Goal: Task Accomplishment & Management: Complete application form

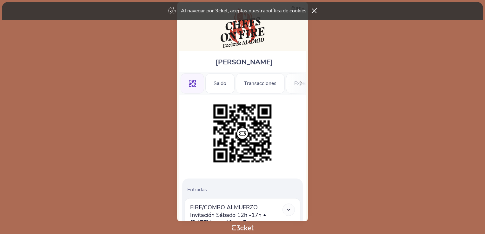
scroll to position [113, 0]
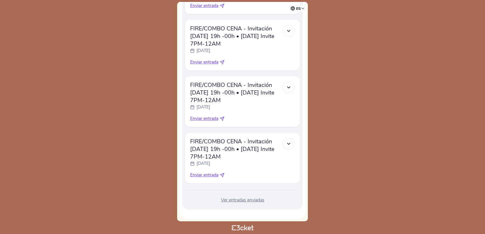
scroll to position [889, 0]
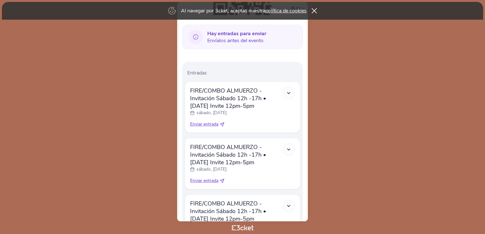
scroll to position [190, 0]
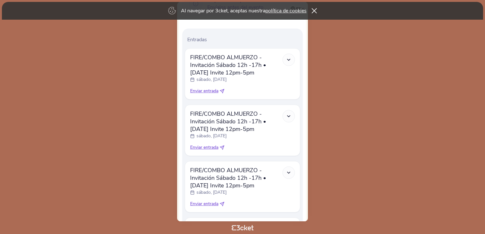
click at [224, 89] on icon at bounding box center [222, 91] width 4 height 4
select select "34"
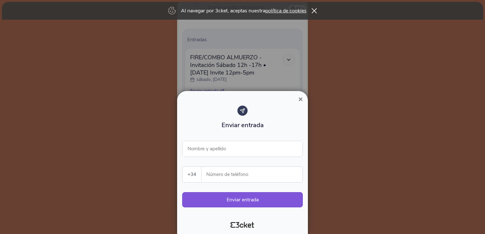
click at [219, 175] on input "Número de teléfono" at bounding box center [255, 175] width 96 height 16
paste input "645995347"
type input "645995347"
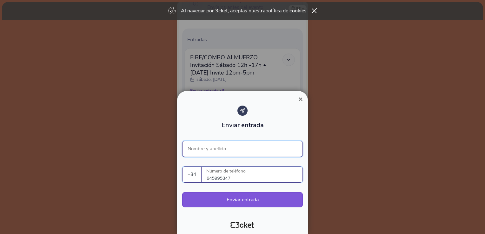
click at [216, 149] on input "Nombre y apellido" at bounding box center [242, 149] width 121 height 16
click at [202, 149] on input "Nombre y apellido" at bounding box center [242, 149] width 121 height 16
paste input "Mariale"
click at [189, 151] on input "Mariale" at bounding box center [242, 149] width 121 height 16
click at [232, 152] on input "Mariale" at bounding box center [242, 149] width 121 height 16
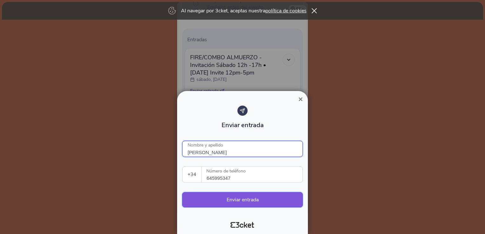
type input "Mariale Briceños"
click at [243, 199] on button "Enviar entrada" at bounding box center [242, 199] width 121 height 15
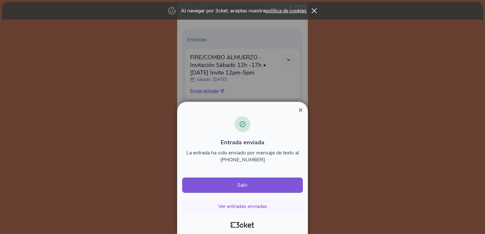
click at [302, 108] on span "×" at bounding box center [300, 110] width 4 height 9
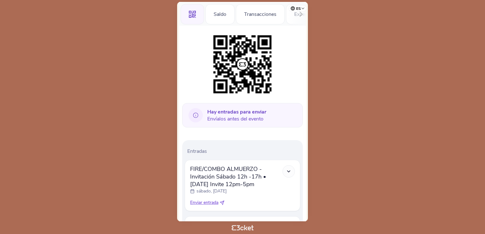
scroll to position [159, 0]
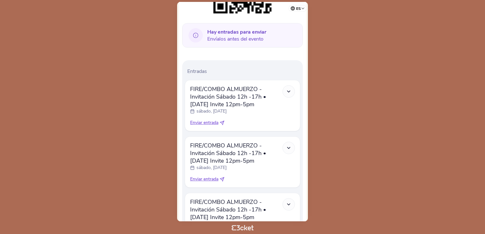
click at [210, 120] on span "Enviar entrada" at bounding box center [204, 123] width 28 height 6
select select "34"
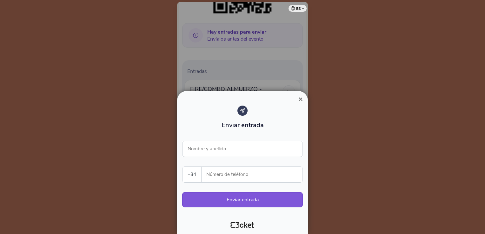
click at [223, 174] on input "Número de teléfono" at bounding box center [255, 175] width 96 height 16
click at [218, 174] on input "Número de teléfono" at bounding box center [255, 175] width 96 height 16
type input "645995347"
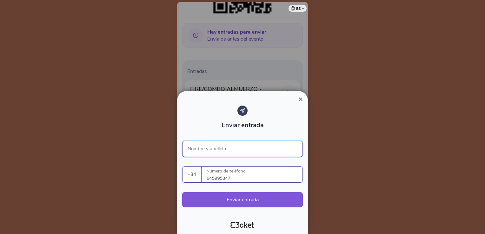
type input "Mariale Briceños"
click at [242, 151] on input "Mariale Briceños" at bounding box center [242, 149] width 121 height 16
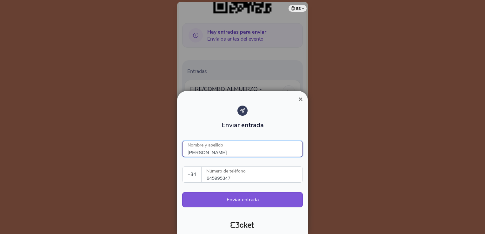
click at [258, 144] on input "[PERSON_NAME]" at bounding box center [242, 149] width 121 height 16
click at [385, 164] on div at bounding box center [242, 117] width 485 height 234
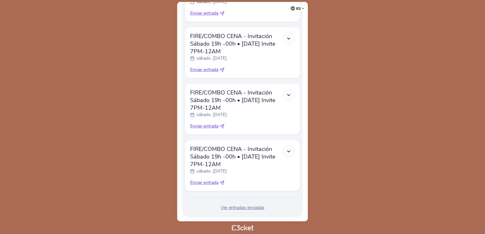
scroll to position [843, 0]
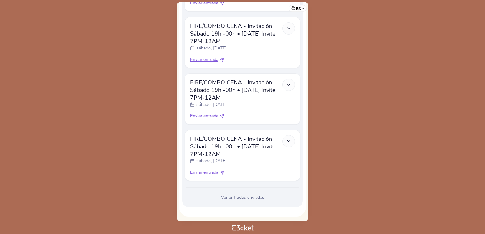
click at [229, 196] on div "Ver entradas enviadas" at bounding box center [243, 198] width 116 height 6
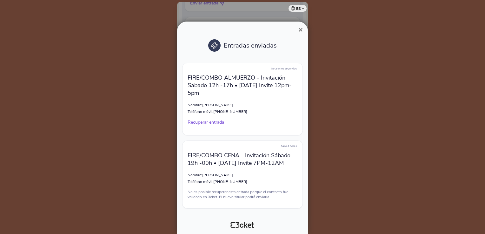
click at [298, 29] on span "×" at bounding box center [300, 29] width 4 height 9
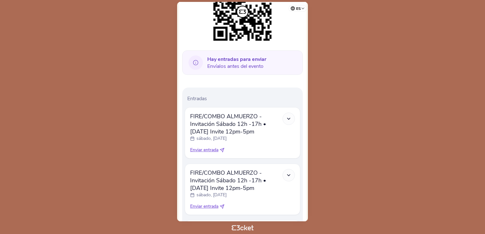
scroll to position [159, 0]
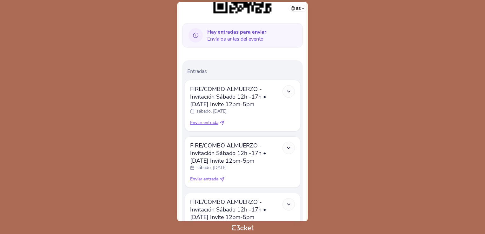
click at [209, 120] on span "Enviar entrada" at bounding box center [204, 123] width 28 height 6
select select "34"
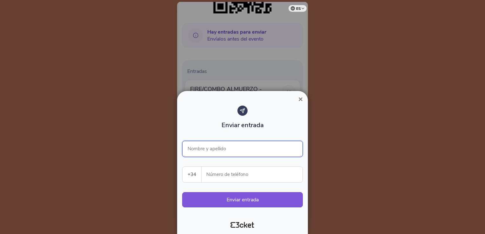
click at [208, 148] on input "Nombre y apellido" at bounding box center [242, 149] width 121 height 16
type input "[PERSON_NAME]"
type input "645995347"
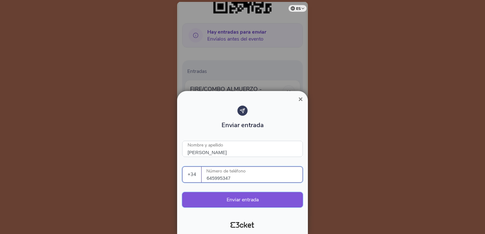
click at [238, 198] on button "Enviar entrada" at bounding box center [242, 199] width 121 height 15
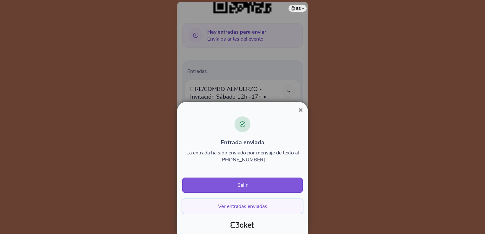
click at [254, 209] on button "Ver entradas enviadas" at bounding box center [242, 206] width 121 height 15
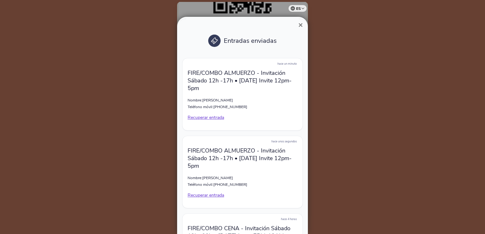
click at [300, 27] on span "×" at bounding box center [300, 25] width 4 height 9
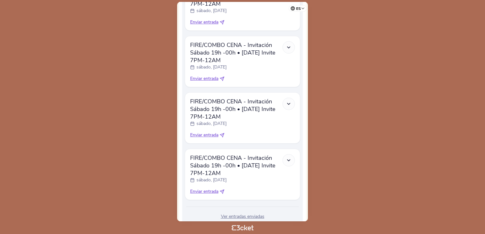
scroll to position [843, 0]
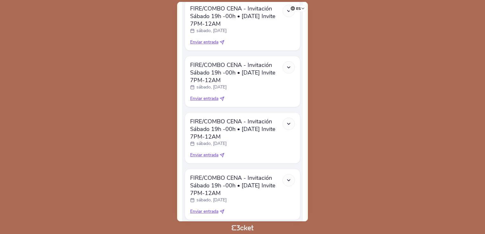
scroll to position [786, 0]
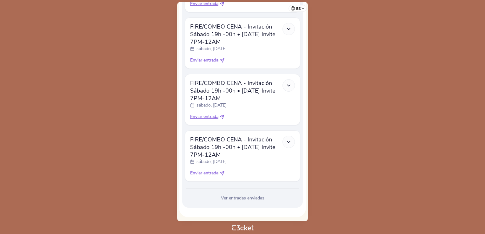
click at [223, 171] on icon at bounding box center [222, 173] width 5 height 5
select select "34"
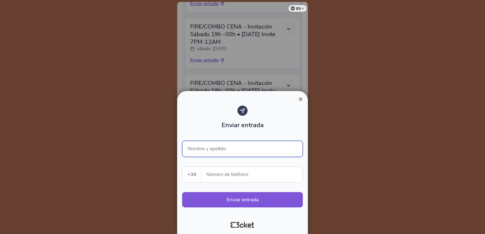
click at [203, 149] on input "Nombre y apellido" at bounding box center [242, 149] width 121 height 16
type input "Sara Masero"
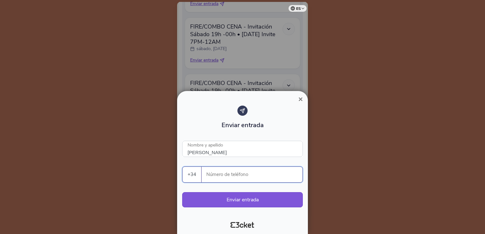
click at [225, 172] on input "Número de teléfono" at bounding box center [255, 175] width 96 height 16
type input "658222556"
click at [259, 201] on button "Enviar entrada" at bounding box center [242, 199] width 121 height 15
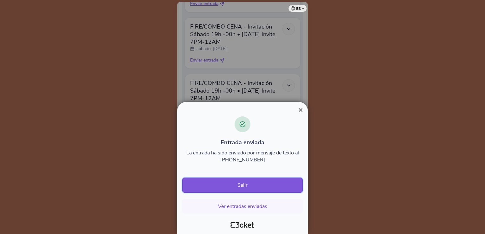
click at [238, 184] on button "Salir" at bounding box center [242, 185] width 121 height 15
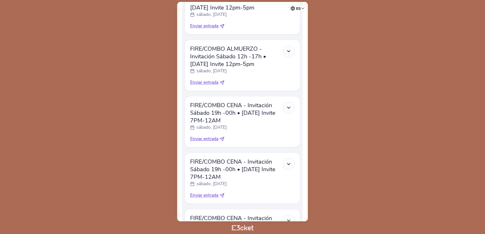
scroll to position [409, 0]
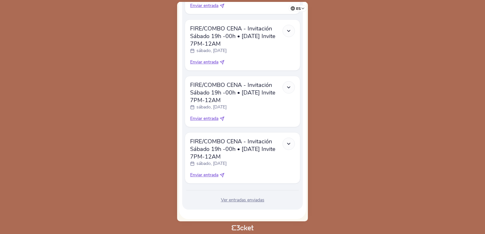
scroll to position [729, 0]
click at [223, 172] on icon at bounding box center [222, 174] width 5 height 5
select select "34"
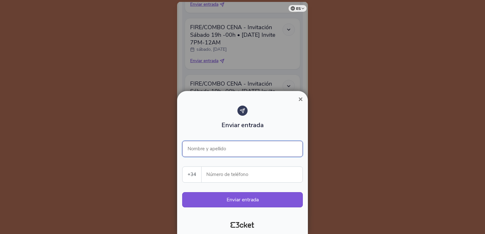
click at [208, 148] on input "Nombre y apellido" at bounding box center [242, 149] width 121 height 16
type input "[PERSON_NAME]"
click at [231, 178] on input "Número de teléfono" at bounding box center [255, 175] width 96 height 16
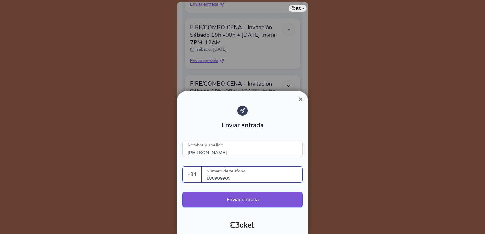
type input "688909905"
click at [255, 200] on button "Enviar entrada" at bounding box center [242, 199] width 121 height 15
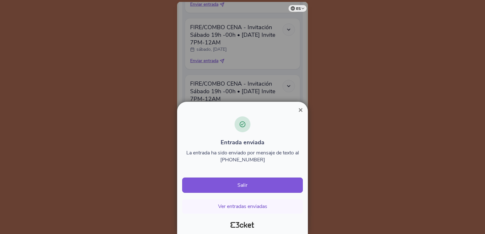
click at [300, 111] on span "×" at bounding box center [300, 110] width 4 height 9
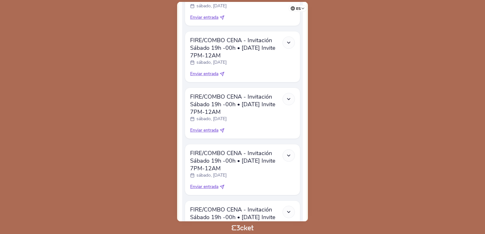
scroll to position [672, 0]
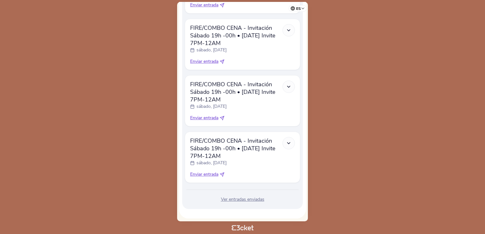
click at [221, 172] on icon at bounding box center [222, 174] width 5 height 5
select select "34"
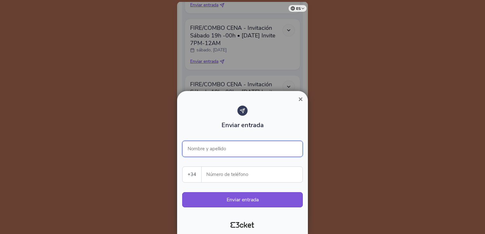
click at [213, 145] on input "Nombre y apellido" at bounding box center [242, 149] width 121 height 16
type input "Daniel Toquero"
type input "688909905"
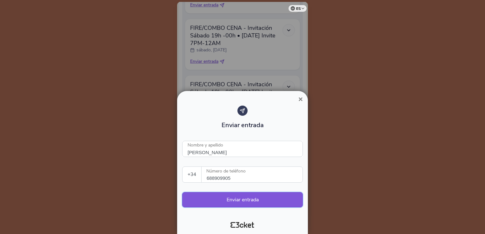
click at [243, 203] on button "Enviar entrada" at bounding box center [242, 199] width 121 height 15
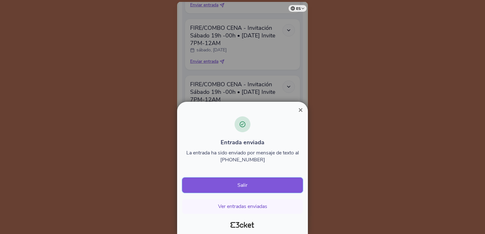
click at [247, 184] on button "Salir" at bounding box center [242, 185] width 121 height 15
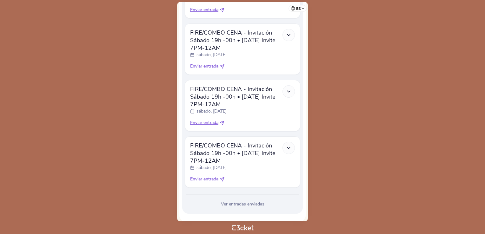
scroll to position [615, 0]
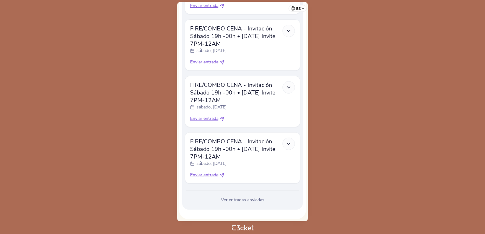
click at [223, 173] on icon at bounding box center [222, 175] width 5 height 5
select select "34"
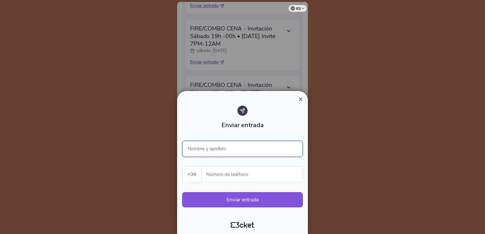
click at [221, 148] on input "Nombre y apellido" at bounding box center [242, 149] width 121 height 16
type input "e"
type input "[PERSON_NAME]"
click at [213, 173] on input "Número de teléfono" at bounding box center [255, 175] width 96 height 16
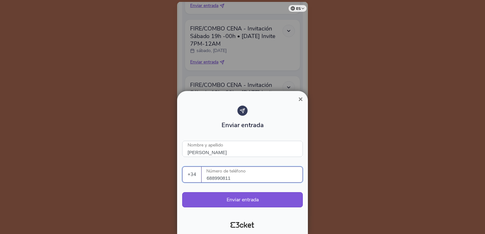
type input "688990811"
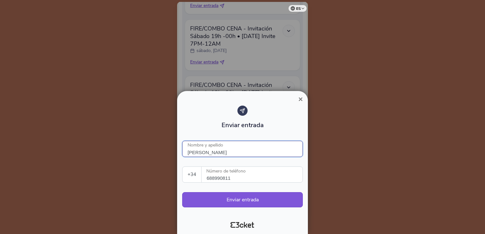
click at [236, 149] on input "[PERSON_NAME]" at bounding box center [242, 149] width 121 height 16
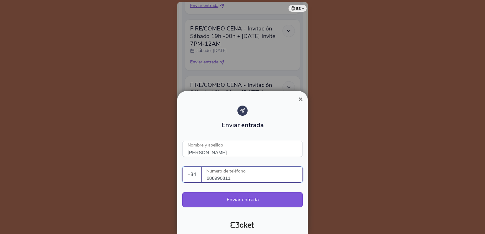
click at [235, 178] on input "688990811" at bounding box center [255, 175] width 96 height 16
click at [238, 177] on input "688990811" at bounding box center [255, 175] width 96 height 16
click at [236, 200] on button "Enviar entrada" at bounding box center [242, 199] width 121 height 15
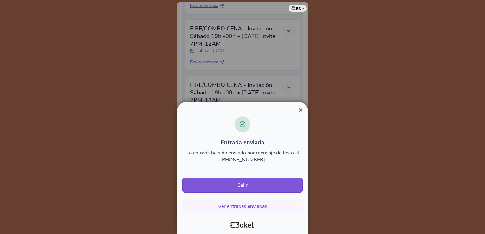
click at [296, 112] on button "×" at bounding box center [300, 110] width 15 height 8
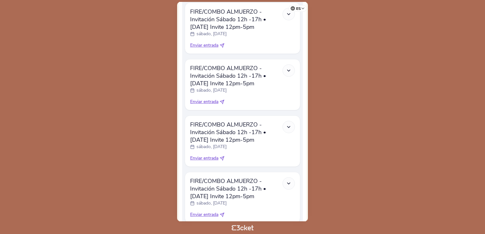
scroll to position [540, 0]
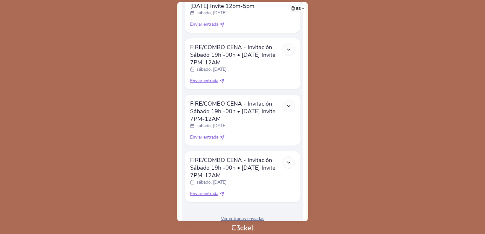
click at [238, 216] on div "Ver entradas enviadas" at bounding box center [243, 219] width 116 height 6
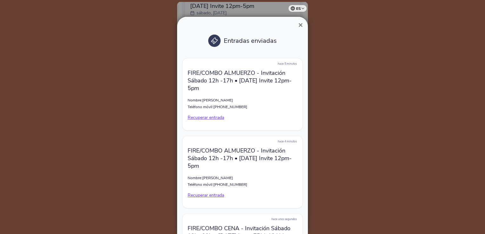
click at [210, 167] on p "FIRE/COMBO ALMUERZO - Invitación Sábado 12h -17h • [DATE] Invite 12pm-5pm" at bounding box center [243, 158] width 110 height 23
drag, startPoint x: 189, startPoint y: 152, endPoint x: 201, endPoint y: 167, distance: 19.5
click at [201, 167] on p "FIRE/COMBO ALMUERZO - Invitación Sábado 12h -17h • [DATE] Invite 12pm-5pm" at bounding box center [243, 158] width 110 height 23
drag, startPoint x: 201, startPoint y: 167, endPoint x: 234, endPoint y: 171, distance: 33.6
click at [234, 171] on div "hace 4 minutos FIRE/COMBO ALMUERZO - Invitación Sábado 12h -17h • Saturday Invi…" at bounding box center [242, 172] width 121 height 73
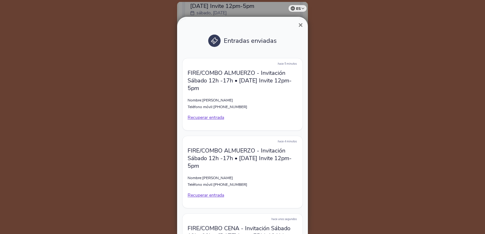
click at [235, 104] on div "hace 5 minutos FIRE/COMBO ALMUERZO - Invitación Sábado 12h -17h • Saturday Invi…" at bounding box center [242, 94] width 121 height 73
click at [300, 23] on span "×" at bounding box center [300, 25] width 4 height 9
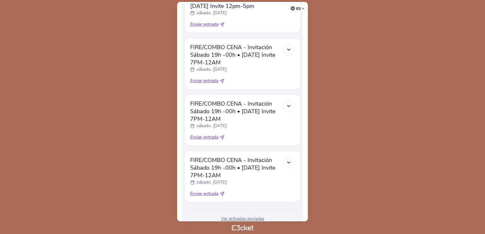
scroll to position [558, 0]
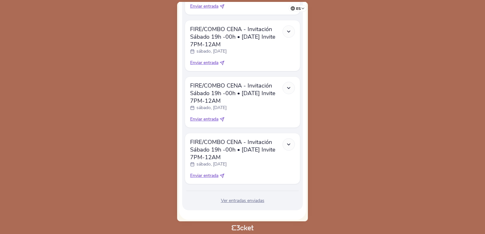
click at [249, 198] on div "Ver entradas enviadas" at bounding box center [243, 201] width 116 height 6
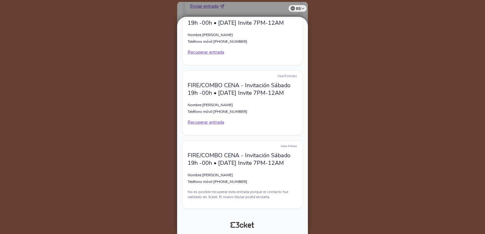
scroll to position [360, 0]
click at [399, 54] on div at bounding box center [242, 117] width 485 height 234
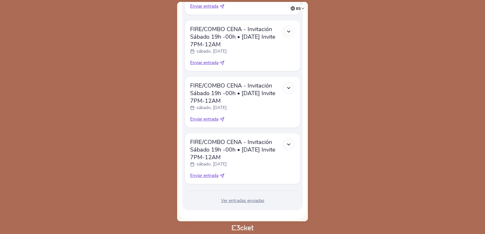
click at [253, 198] on div "Ver entradas enviadas" at bounding box center [243, 201] width 116 height 6
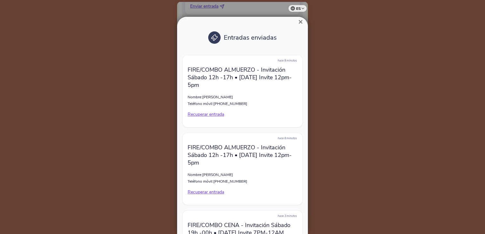
scroll to position [0, 0]
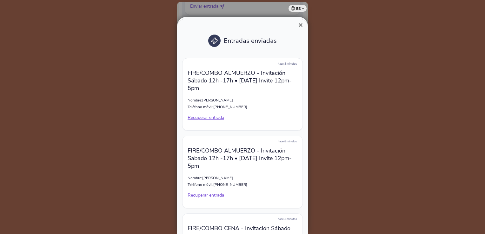
click at [356, 73] on div at bounding box center [242, 117] width 485 height 234
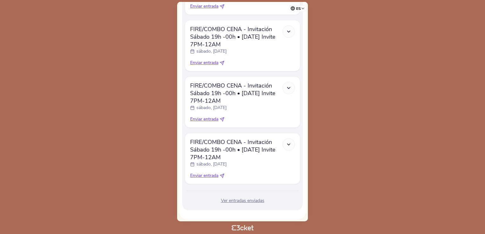
click at [223, 174] on icon at bounding box center [222, 176] width 4 height 4
select select "34"
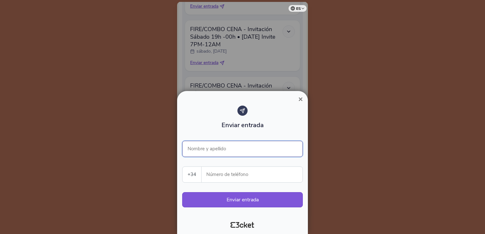
click at [218, 143] on input "Nombre y apellido" at bounding box center [242, 149] width 121 height 16
type input "Evija Oparija"
type input "688990811"
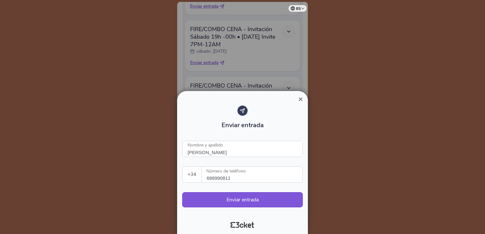
click at [252, 178] on input "688990811" at bounding box center [255, 175] width 96 height 16
click at [242, 201] on button "Enviar entrada" at bounding box center [242, 199] width 121 height 15
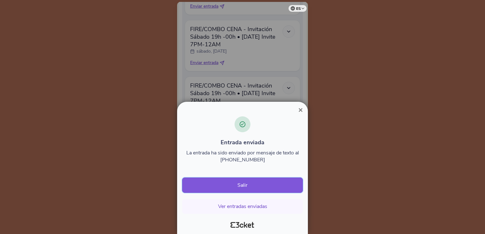
click at [245, 183] on button "Salir" at bounding box center [242, 185] width 121 height 15
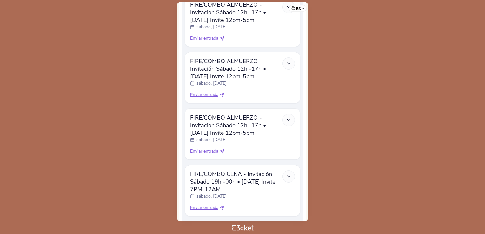
scroll to position [501, 0]
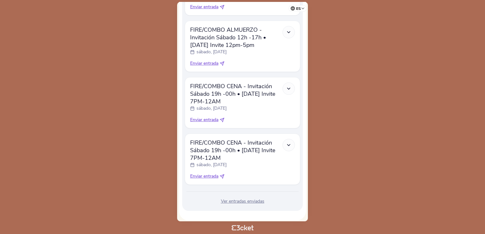
click at [238, 198] on div "Ver entradas enviadas" at bounding box center [243, 201] width 116 height 6
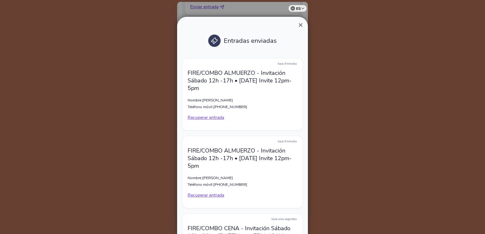
click at [300, 24] on span "×" at bounding box center [300, 25] width 4 height 9
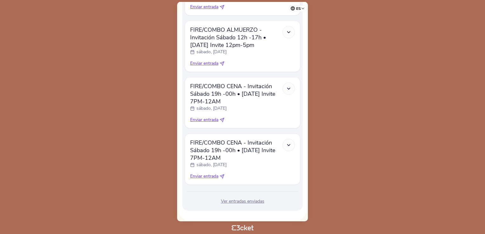
scroll to position [469, 0]
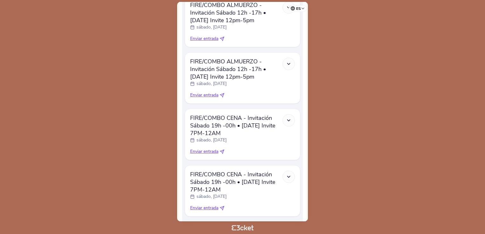
click at [214, 205] on span "Enviar entrada" at bounding box center [204, 208] width 28 height 6
select select "34"
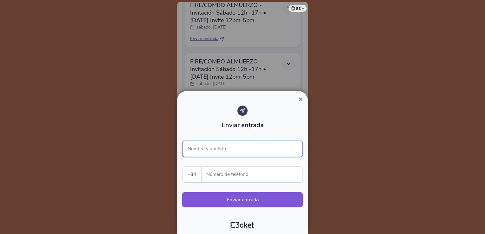
click at [208, 150] on input "Nombre y apellido" at bounding box center [242, 149] width 121 height 16
type input "[PERSON_NAME]"
click at [223, 170] on input "Número de teléfono" at bounding box center [255, 175] width 96 height 16
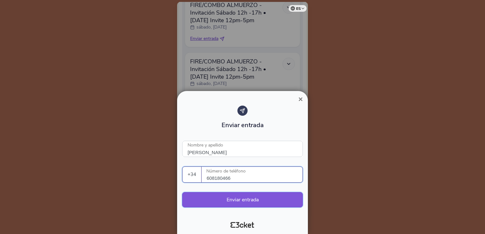
type input "608180466"
click at [244, 202] on button "Enviar entrada" at bounding box center [242, 199] width 121 height 15
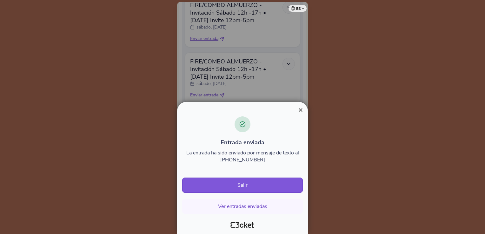
click at [299, 109] on span "×" at bounding box center [300, 110] width 4 height 9
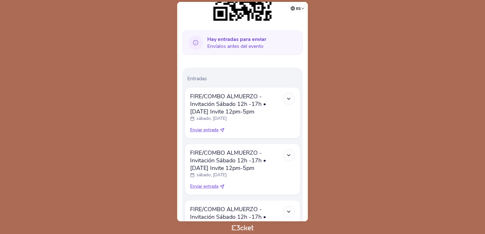
scroll to position [63, 0]
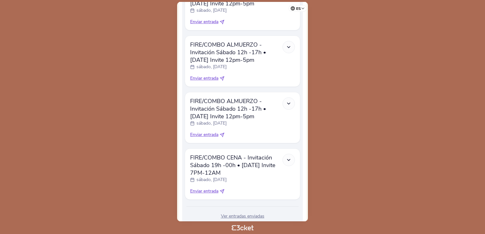
scroll to position [443, 0]
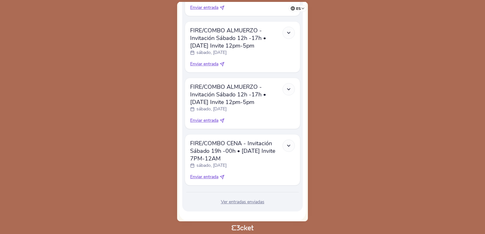
click at [242, 199] on div "Ver entradas enviadas" at bounding box center [243, 202] width 116 height 6
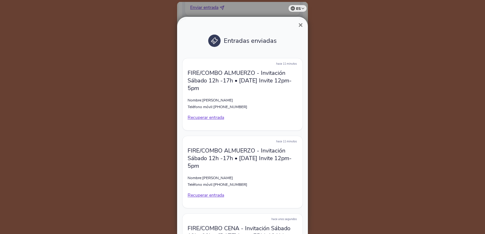
click at [300, 25] on span "×" at bounding box center [300, 25] width 4 height 9
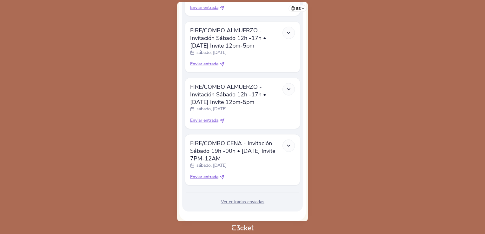
click at [209, 174] on span "Enviar entrada" at bounding box center [204, 177] width 28 height 6
select select "34"
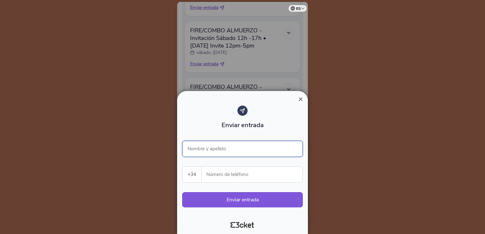
click at [222, 148] on input "Nombre y apellido" at bounding box center [242, 149] width 121 height 16
paste input "[PERSON_NAME] [PERSON_NAME]"
type input "[PERSON_NAME] [PERSON_NAME]"
click at [230, 178] on input "Número de teléfono" at bounding box center [255, 175] width 96 height 16
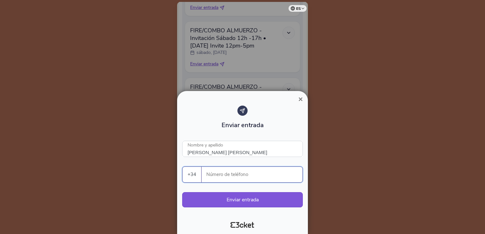
click at [223, 179] on input "Número de teléfono" at bounding box center [255, 175] width 96 height 16
paste input "627466081"
type input "627466081"
click at [302, 100] on span "×" at bounding box center [300, 99] width 4 height 9
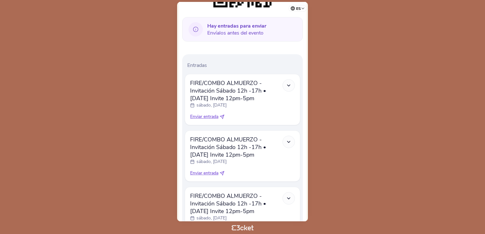
scroll to position [159, 0]
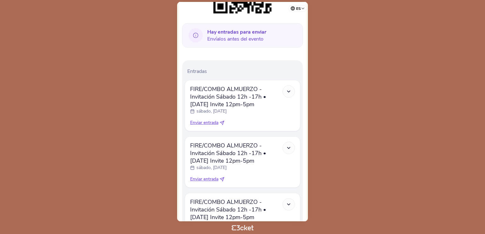
click at [206, 120] on span "Enviar entrada" at bounding box center [204, 123] width 28 height 6
select select "34"
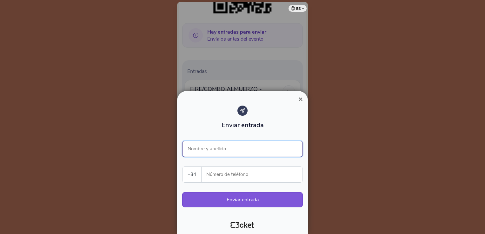
click at [215, 152] on input "Nombre y apellido" at bounding box center [242, 149] width 121 height 16
type input "[PERSON_NAME] [PERSON_NAME]"
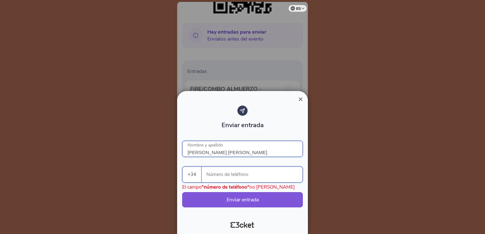
click at [219, 174] on input "Número de teléfono" at bounding box center [255, 175] width 96 height 16
type input "627466081"
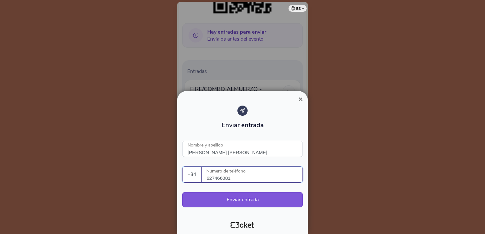
click at [240, 176] on input "627466081" at bounding box center [255, 175] width 96 height 16
click at [238, 154] on input "[PERSON_NAME] [PERSON_NAME]" at bounding box center [242, 149] width 121 height 16
click at [278, 126] on div "Enviar entrada" at bounding box center [242, 119] width 121 height 27
click at [236, 177] on input "627466081" at bounding box center [255, 175] width 96 height 16
click at [386, 156] on div at bounding box center [242, 117] width 485 height 234
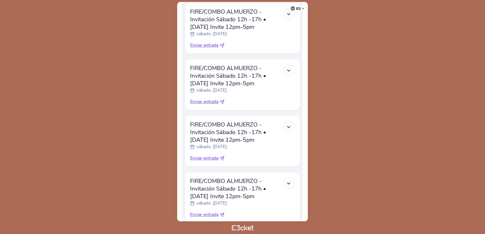
scroll to position [443, 0]
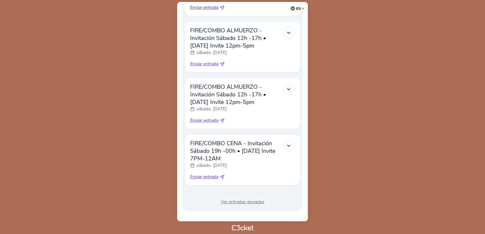
click at [223, 199] on div "Ver entradas enviadas" at bounding box center [243, 202] width 116 height 6
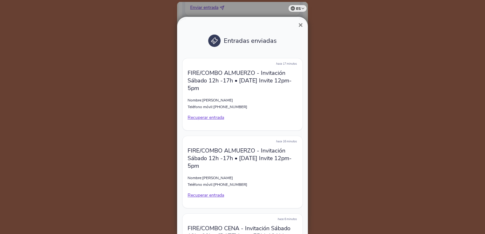
click at [300, 25] on span "×" at bounding box center [300, 25] width 4 height 9
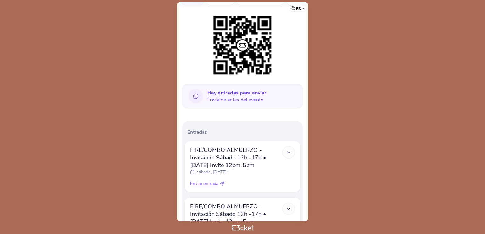
scroll to position [158, 0]
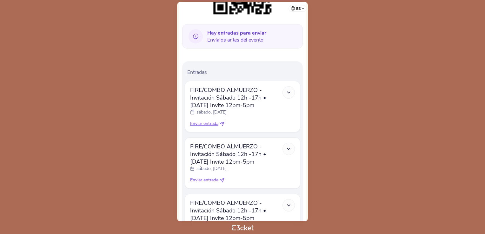
click at [211, 121] on span "Enviar entrada" at bounding box center [204, 124] width 28 height 6
select select "34"
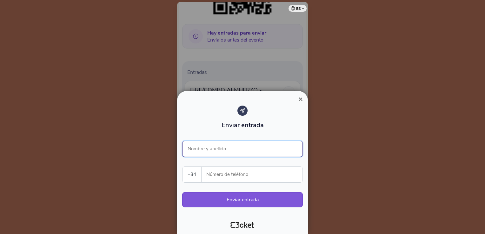
click at [209, 147] on input "Nombre y apellido" at bounding box center [242, 149] width 121 height 16
type input "[PERSON_NAME] [PERSON_NAME]"
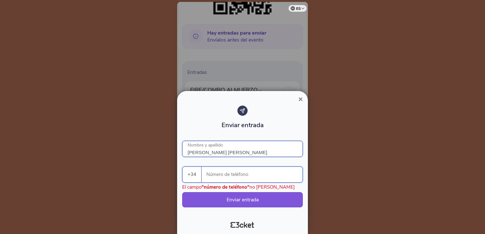
click at [215, 175] on input "Número de teléfono" at bounding box center [255, 175] width 96 height 16
click at [218, 174] on input "Número de teléfono" at bounding box center [255, 175] width 96 height 16
drag, startPoint x: 218, startPoint y: 174, endPoint x: 211, endPoint y: 175, distance: 7.3
click at [211, 175] on input "Número de teléfono" at bounding box center [255, 175] width 96 height 16
paste input "627466081"
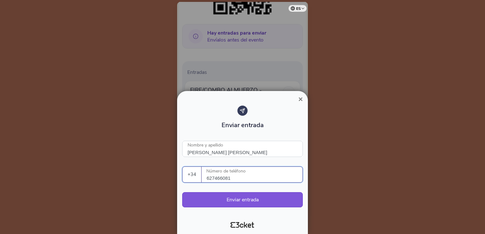
type input "627466081"
click at [245, 152] on input "[PERSON_NAME] [PERSON_NAME]" at bounding box center [242, 149] width 121 height 16
click at [282, 128] on div "Enviar entrada" at bounding box center [242, 119] width 121 height 27
click at [234, 200] on button "Enviar entrada" at bounding box center [242, 199] width 121 height 15
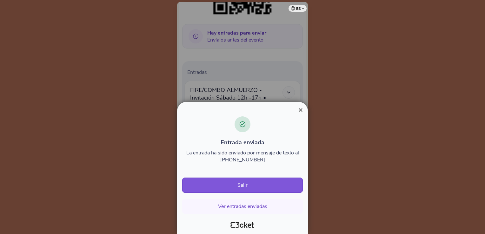
click at [302, 109] on span "×" at bounding box center [300, 110] width 4 height 9
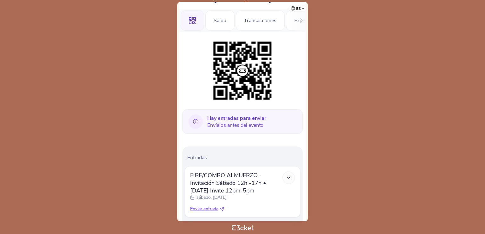
scroll to position [159, 0]
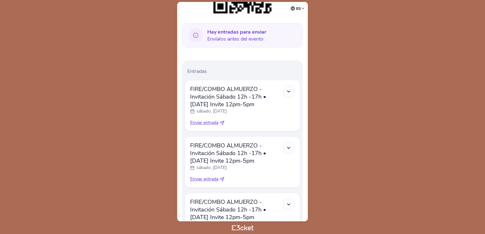
click at [208, 120] on span "Enviar entrada" at bounding box center [204, 123] width 28 height 6
select select "34"
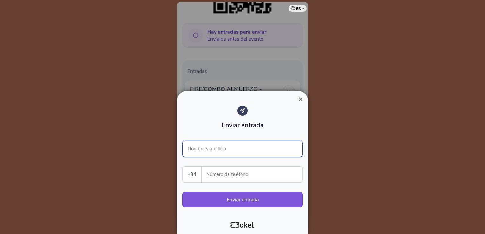
click at [215, 143] on input "Nombre y apellido" at bounding box center [242, 149] width 121 height 16
type input "[PERSON_NAME]"
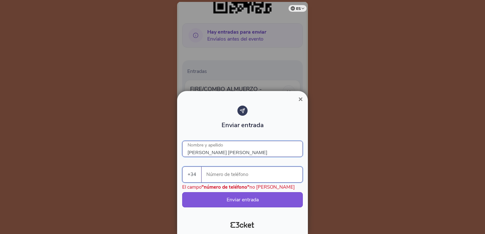
click at [220, 173] on input "Número de teléfono" at bounding box center [255, 175] width 96 height 16
click at [246, 175] on input "627466081" at bounding box center [255, 175] width 96 height 16
type input "627466081"
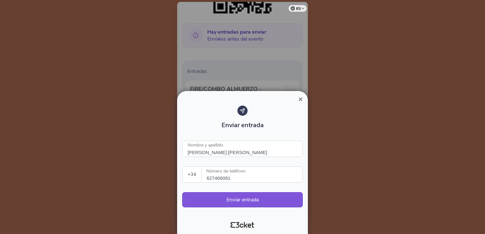
click at [282, 123] on div "Enviar entrada" at bounding box center [242, 119] width 121 height 27
click at [219, 178] on input "627466081" at bounding box center [255, 175] width 96 height 16
click at [240, 175] on input "627466081" at bounding box center [255, 175] width 96 height 16
click at [283, 124] on div "Enviar entrada" at bounding box center [242, 119] width 121 height 27
click at [274, 199] on button "Enviar entrada" at bounding box center [242, 199] width 121 height 15
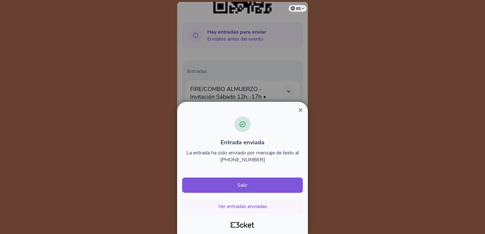
click at [300, 109] on span "×" at bounding box center [300, 110] width 4 height 9
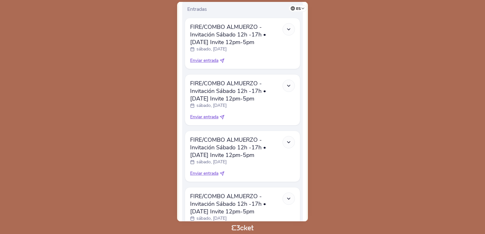
scroll to position [222, 0]
click at [216, 56] on span "Enviar entrada" at bounding box center [204, 59] width 28 height 6
select select "34"
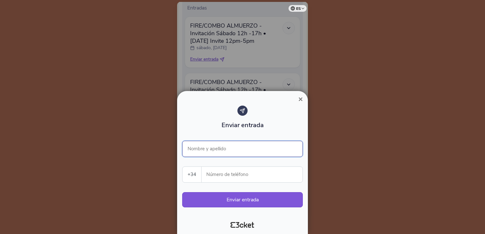
click at [233, 150] on input "Nombre y apellido" at bounding box center [242, 149] width 121 height 16
type input "[PERSON_NAME] [PERSON_NAME]"
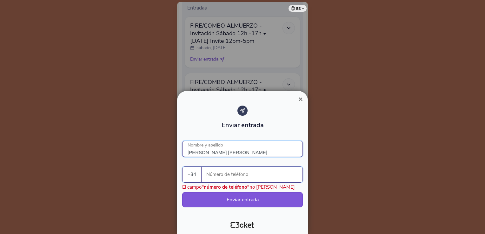
click at [220, 175] on input "Número de teléfono" at bounding box center [255, 175] width 96 height 16
type input "627466081"
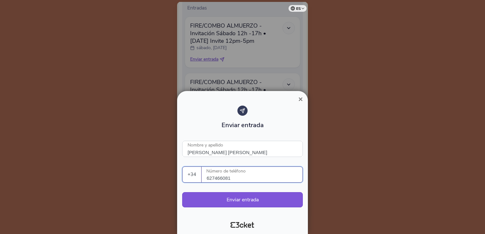
click at [209, 187] on div "Enviar entrada [PERSON_NAME] [PERSON_NAME] Nombre y apellido +34 [GEOGRAPHIC_DA…" at bounding box center [242, 160] width 121 height 108
click at [243, 198] on button "Enviar entrada" at bounding box center [242, 199] width 121 height 15
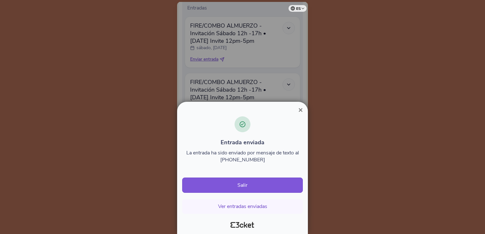
click at [300, 111] on span "×" at bounding box center [300, 110] width 4 height 9
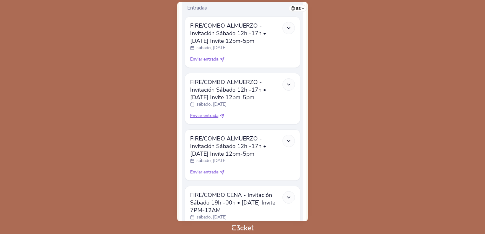
scroll to position [272, 0]
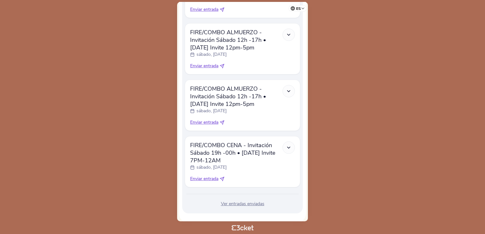
click at [239, 201] on div "Ver entradas enviadas" at bounding box center [243, 204] width 116 height 6
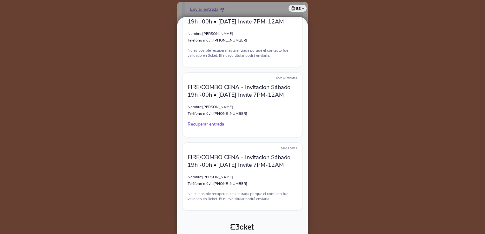
scroll to position [746, 0]
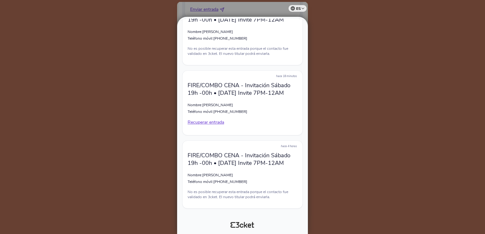
click at [373, 112] on div at bounding box center [242, 117] width 485 height 234
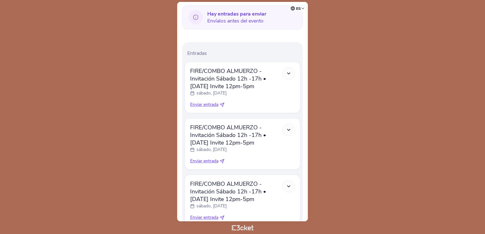
scroll to position [82, 0]
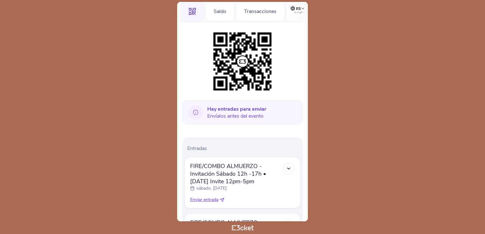
click at [200, 197] on span "Enviar entrada" at bounding box center [204, 200] width 28 height 6
select select "34"
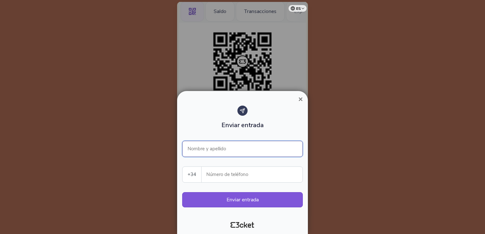
click at [219, 144] on input "Nombre y apellido" at bounding box center [242, 149] width 121 height 16
type input "[PERSON_NAME] [PERSON_NAME]"
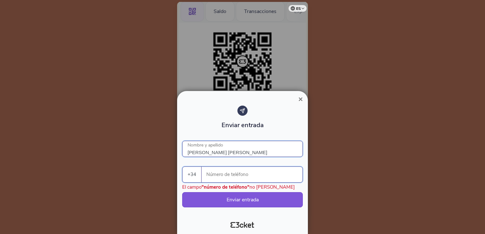
click at [220, 177] on input "Número de teléfono" at bounding box center [255, 175] width 96 height 16
type input "627466081"
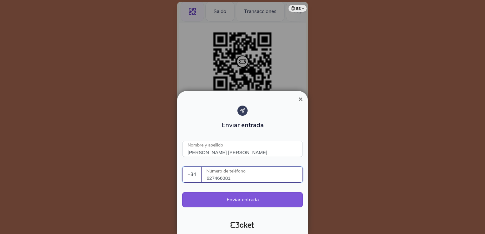
click at [181, 188] on div "Enviar entrada Víctor Romero Herrero Nombre y apellido +34 Portugal (+351) Spai…" at bounding box center [243, 159] width 126 height 113
click at [228, 198] on button "Enviar entrada" at bounding box center [242, 199] width 121 height 15
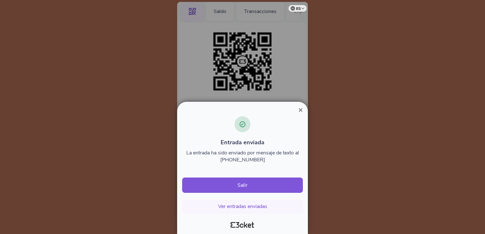
click at [299, 112] on span "×" at bounding box center [300, 110] width 4 height 9
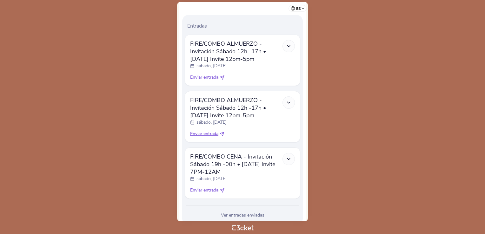
scroll to position [215, 0]
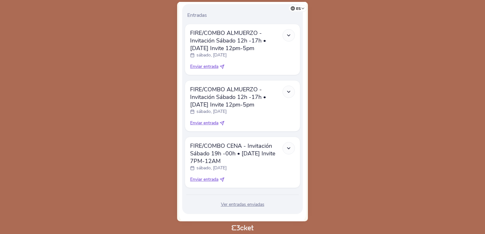
click at [197, 176] on span "Enviar entrada" at bounding box center [204, 179] width 28 height 6
select select "34"
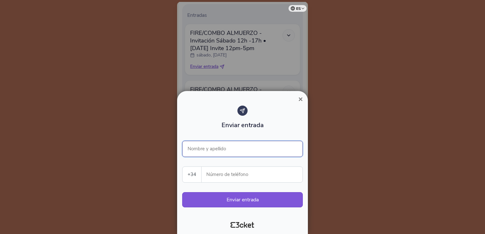
click at [226, 150] on input "Nombre y apellido" at bounding box center [242, 149] width 121 height 16
type input "[PERSON_NAME]"
click at [247, 174] on input "Número de teléfono" at bounding box center [255, 175] width 96 height 16
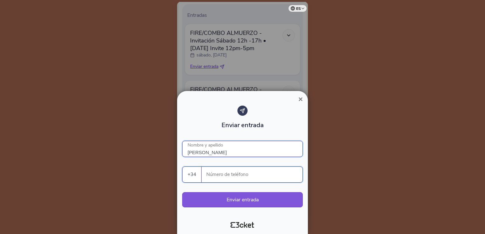
click at [216, 154] on input "[PERSON_NAME]" at bounding box center [242, 149] width 121 height 16
drag, startPoint x: 227, startPoint y: 175, endPoint x: 234, endPoint y: 176, distance: 6.8
click at [227, 175] on input "Número de teléfono" at bounding box center [255, 175] width 96 height 16
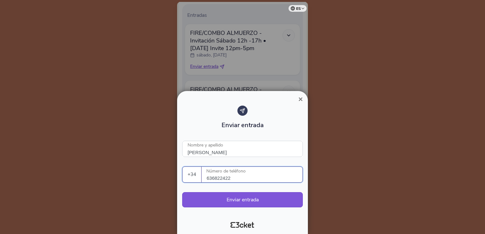
drag, startPoint x: 241, startPoint y: 177, endPoint x: 203, endPoint y: 177, distance: 37.5
click at [203, 177] on div "636822422 Número de teléfono" at bounding box center [252, 175] width 101 height 16
type input "636822422"
click at [247, 203] on button "Enviar entrada" at bounding box center [242, 199] width 121 height 15
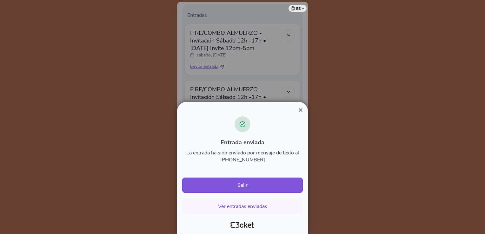
click at [300, 110] on span "×" at bounding box center [300, 110] width 4 height 9
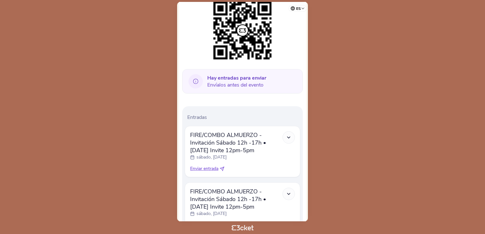
scroll to position [158, 0]
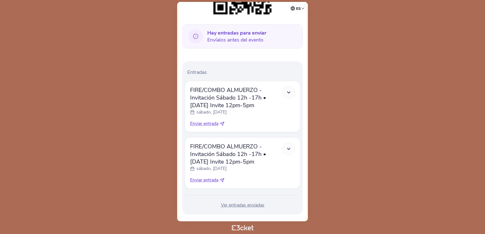
click at [236, 202] on div "Ver entradas enviadas" at bounding box center [243, 205] width 116 height 6
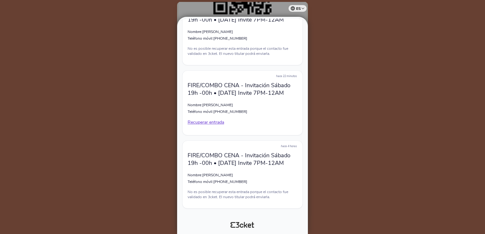
scroll to position [894, 0]
click at [380, 109] on div at bounding box center [242, 117] width 485 height 234
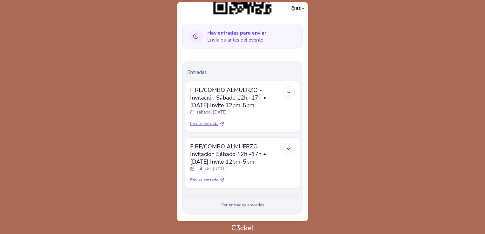
click at [213, 177] on span "Enviar entrada" at bounding box center [204, 180] width 28 height 6
select select "34"
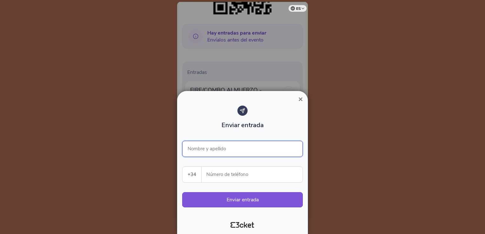
click at [224, 153] on input "Nombre y apellido" at bounding box center [242, 149] width 121 height 16
type input "Javier Lujan"
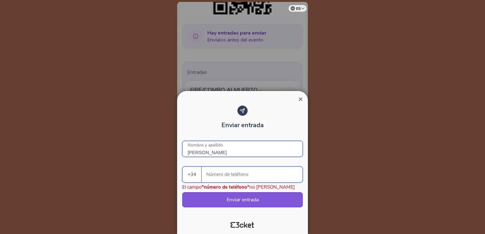
click at [225, 171] on input "Número de teléfono" at bounding box center [255, 175] width 96 height 16
type input "636822422"
click at [246, 149] on input "Javier Lujan" at bounding box center [242, 149] width 121 height 16
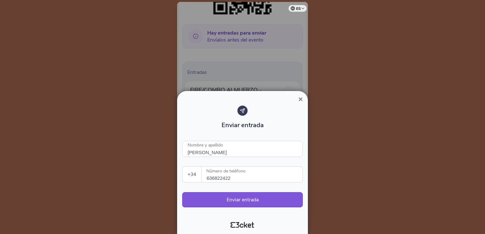
click at [190, 223] on div at bounding box center [243, 223] width 126 height 15
click at [237, 202] on button "Enviar entrada" at bounding box center [242, 199] width 121 height 15
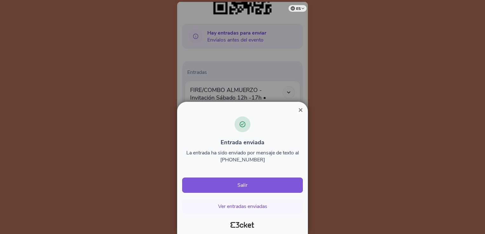
click at [300, 109] on span "×" at bounding box center [300, 110] width 4 height 9
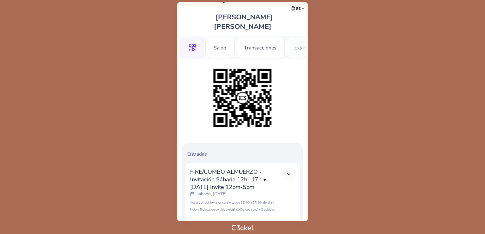
scroll to position [113, 0]
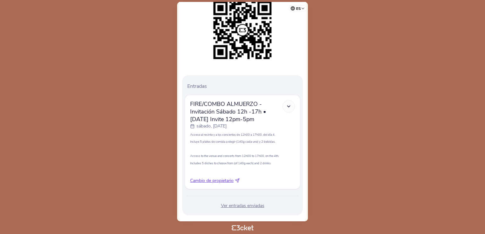
click at [232, 178] on span "Cambio de propietario" at bounding box center [211, 181] width 43 height 6
select select "34"
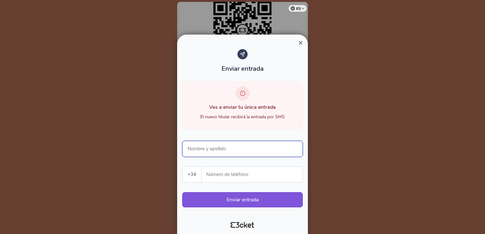
click at [217, 152] on input "Nombre y apellido" at bounding box center [242, 149] width 121 height 16
click at [222, 152] on input "Nombre y apellido" at bounding box center [242, 149] width 121 height 16
type input "[PERSON_NAME]"
type input "608180466"
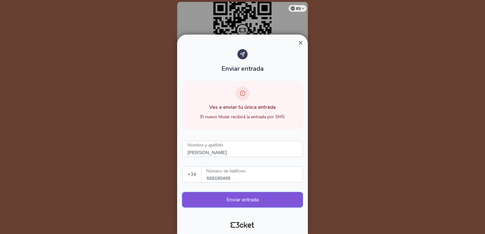
click at [257, 201] on button "Enviar entrada" at bounding box center [242, 199] width 121 height 15
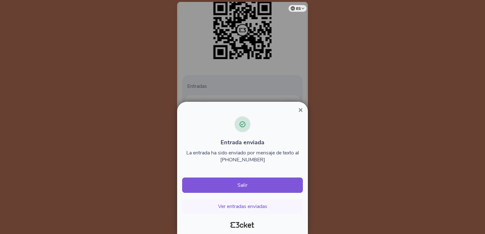
click at [302, 111] on span "×" at bounding box center [300, 110] width 4 height 9
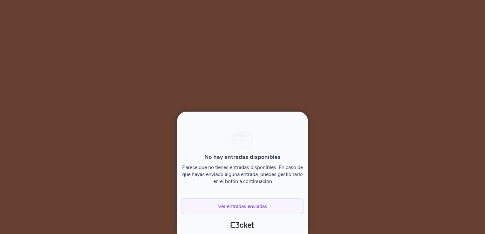
click at [248, 207] on button "Ver entradas enviadas" at bounding box center [242, 206] width 121 height 15
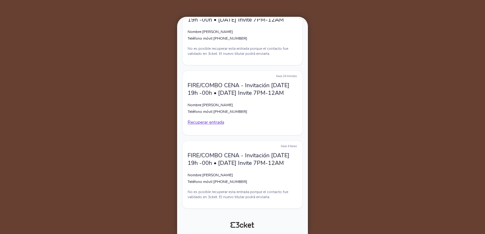
scroll to position [1047, 0]
